Goal: Task Accomplishment & Management: Manage account settings

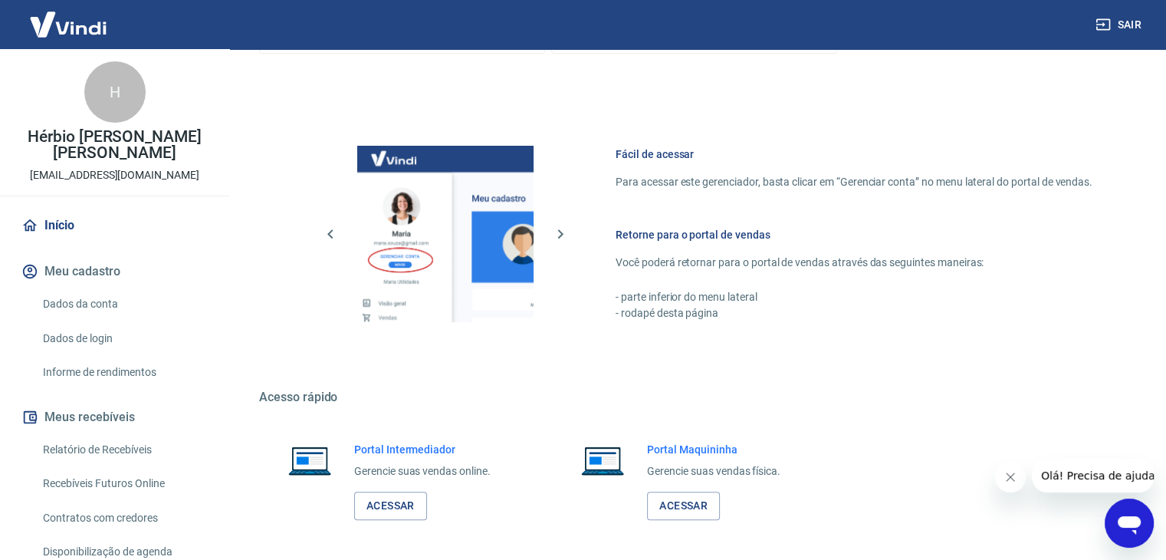
scroll to position [650, 0]
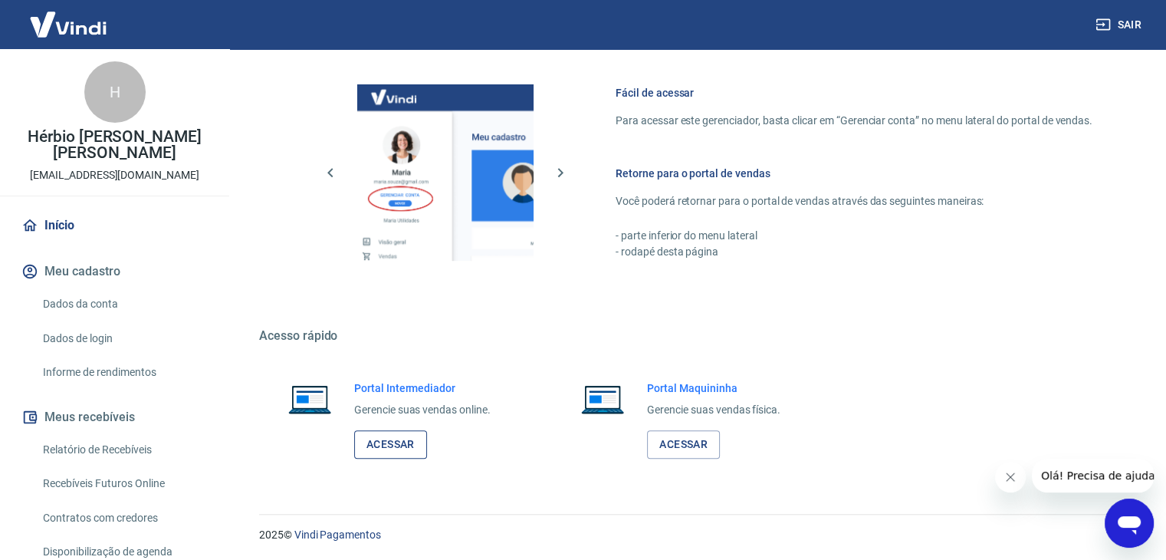
click at [406, 457] on div "Portal Intermediador Gerencie suas vendas online. Acessar" at bounding box center [401, 419] width 284 height 115
click at [405, 452] on link "Acessar" at bounding box center [390, 444] width 73 height 28
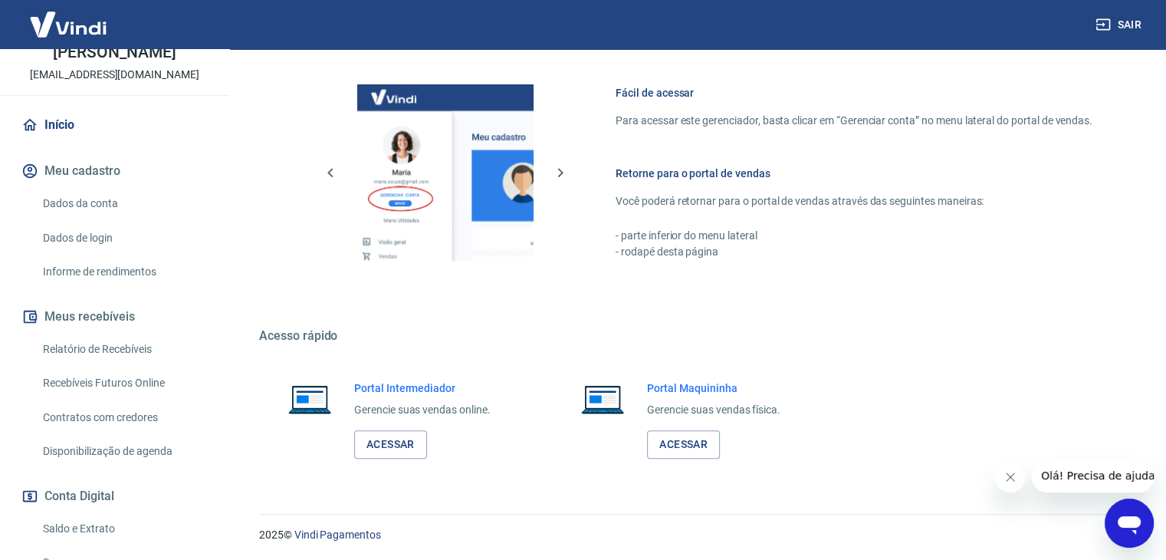
scroll to position [194, 0]
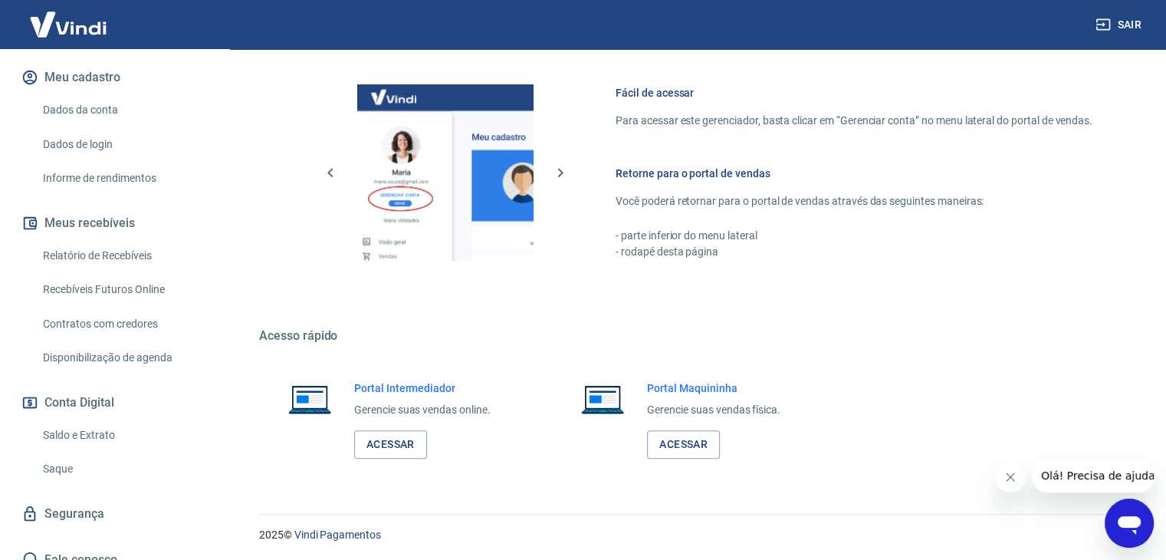
click at [57, 459] on link "Saque" at bounding box center [124, 468] width 174 height 31
